Goal: Task Accomplishment & Management: Complete application form

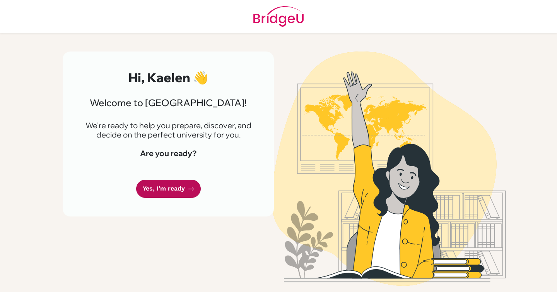
click at [159, 193] on link "Yes, I'm ready" at bounding box center [168, 188] width 65 height 18
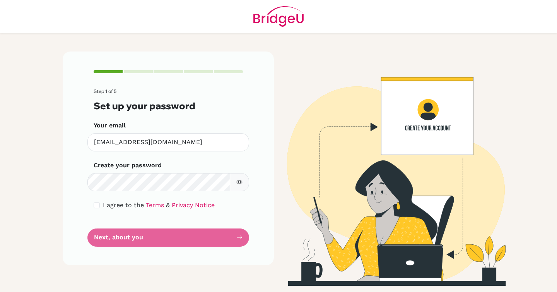
click at [241, 178] on button "button" at bounding box center [239, 182] width 19 height 18
click at [97, 206] on input "checkbox" at bounding box center [97, 205] width 6 height 6
checkbox input "true"
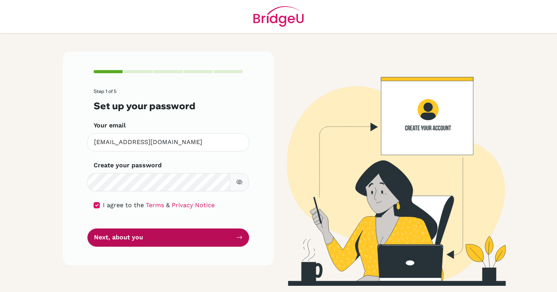
click at [109, 238] on button "Next, about you" at bounding box center [168, 237] width 162 height 18
